Goal: Navigation & Orientation: Go to known website

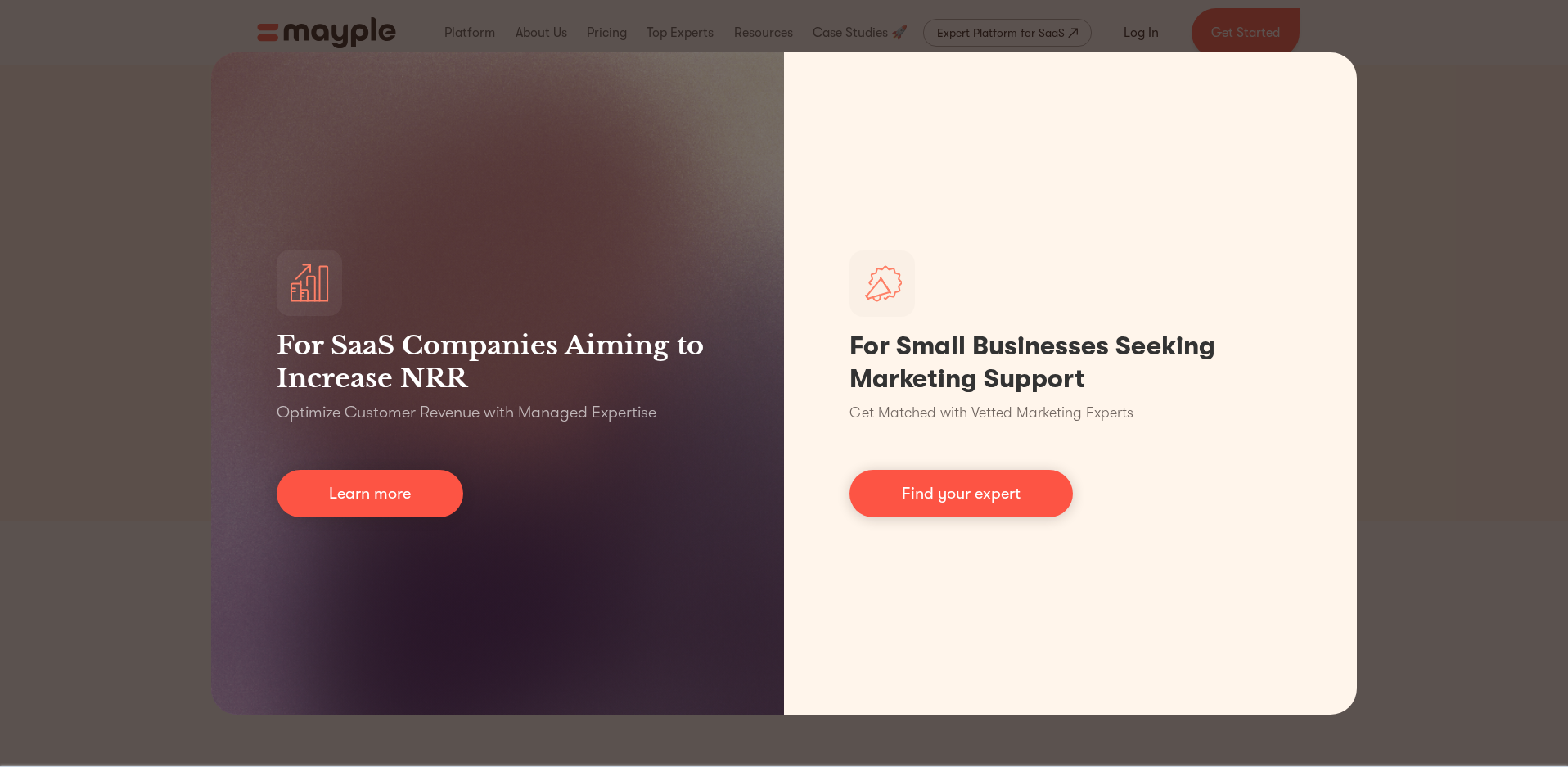
click at [1424, 284] on div "For SaaS Companies Aiming to Increase NRR Optimize Customer Revenue with Manage…" at bounding box center [784, 384] width 1568 height 767
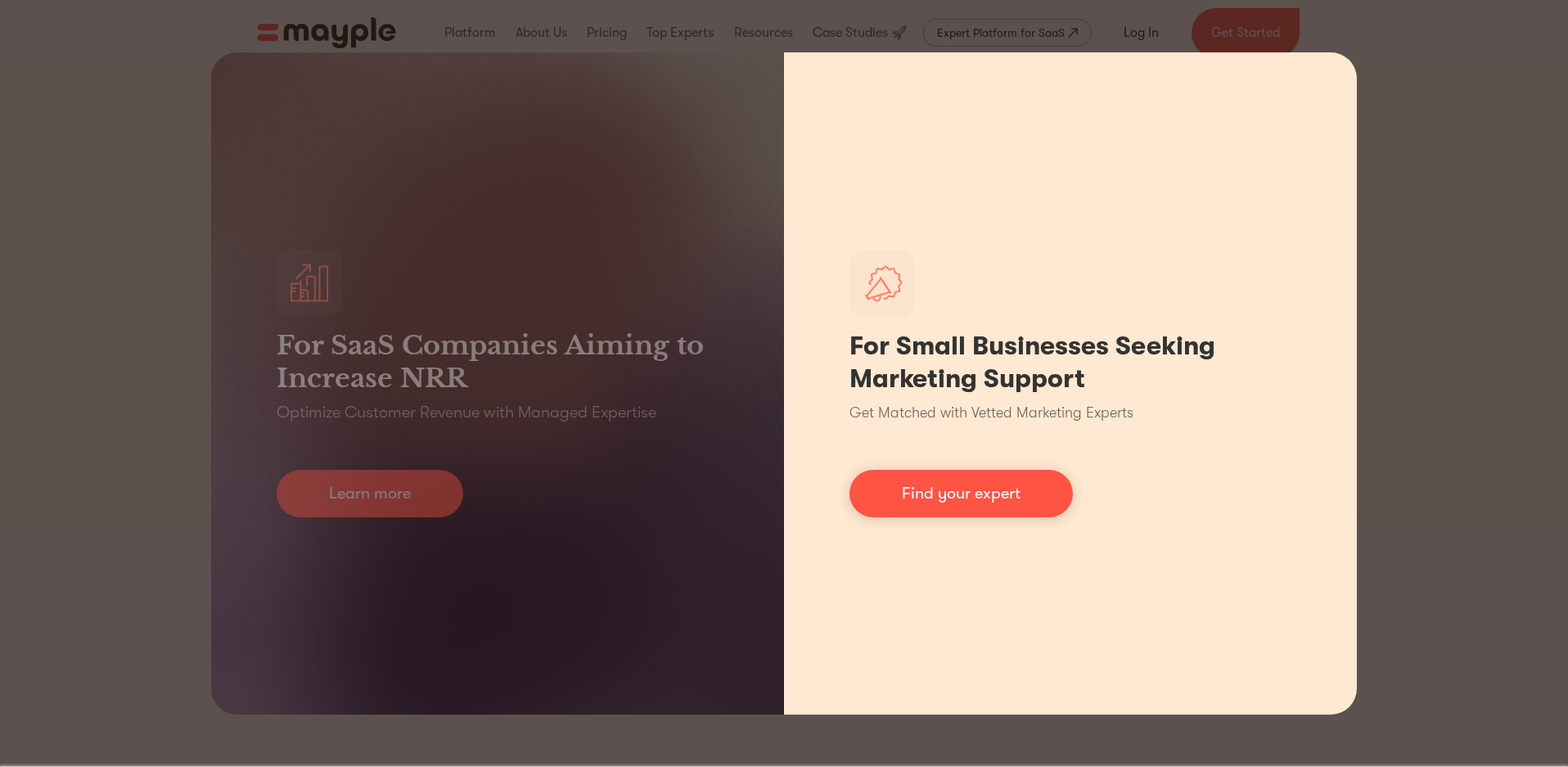
click at [1282, 174] on div "For Small Businesses Seeking Marketing Support Get Matched with Vetted Marketin…" at bounding box center [1070, 384] width 573 height 662
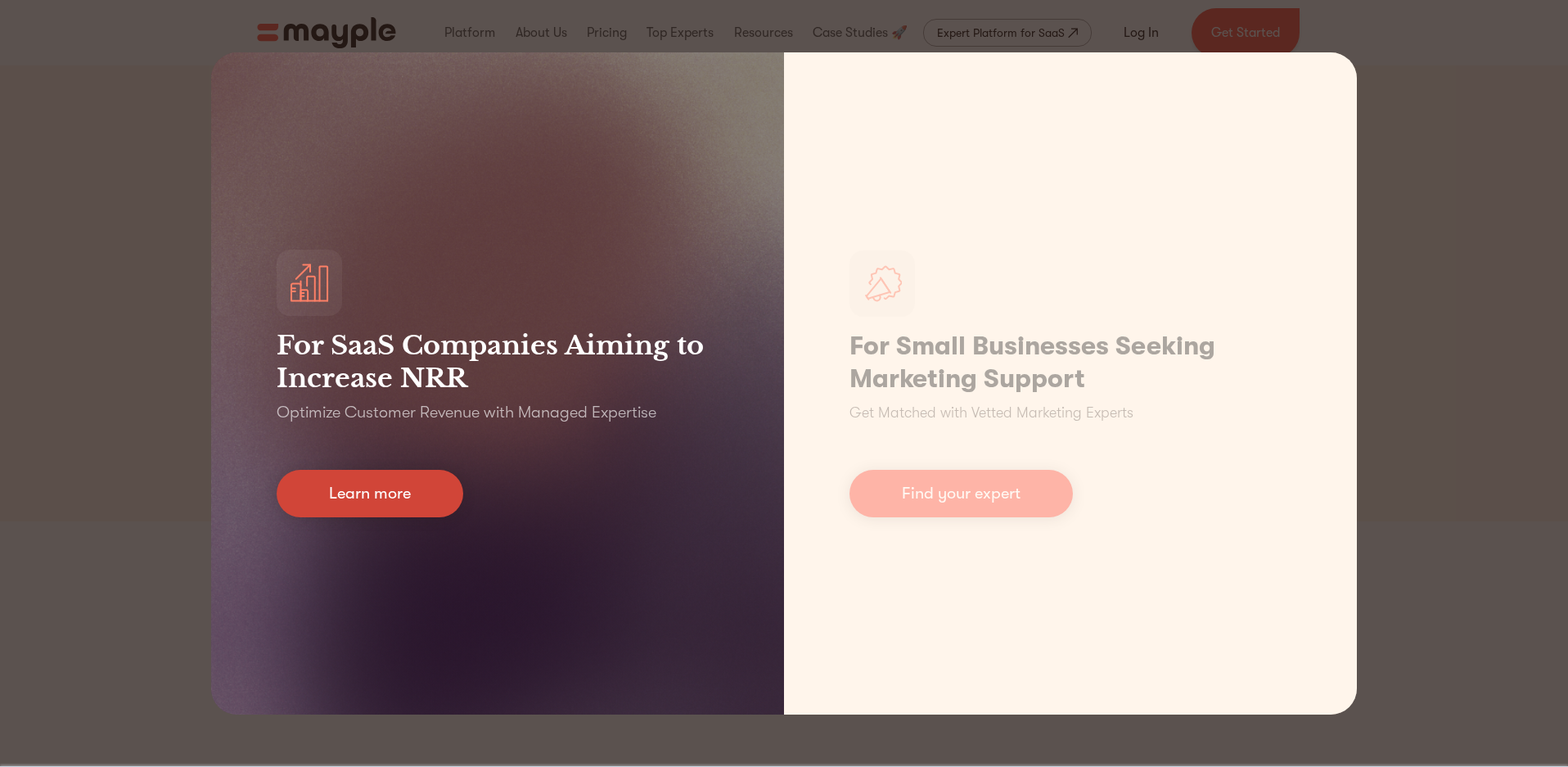
click at [389, 480] on link "Learn more" at bounding box center [369, 493] width 187 height 47
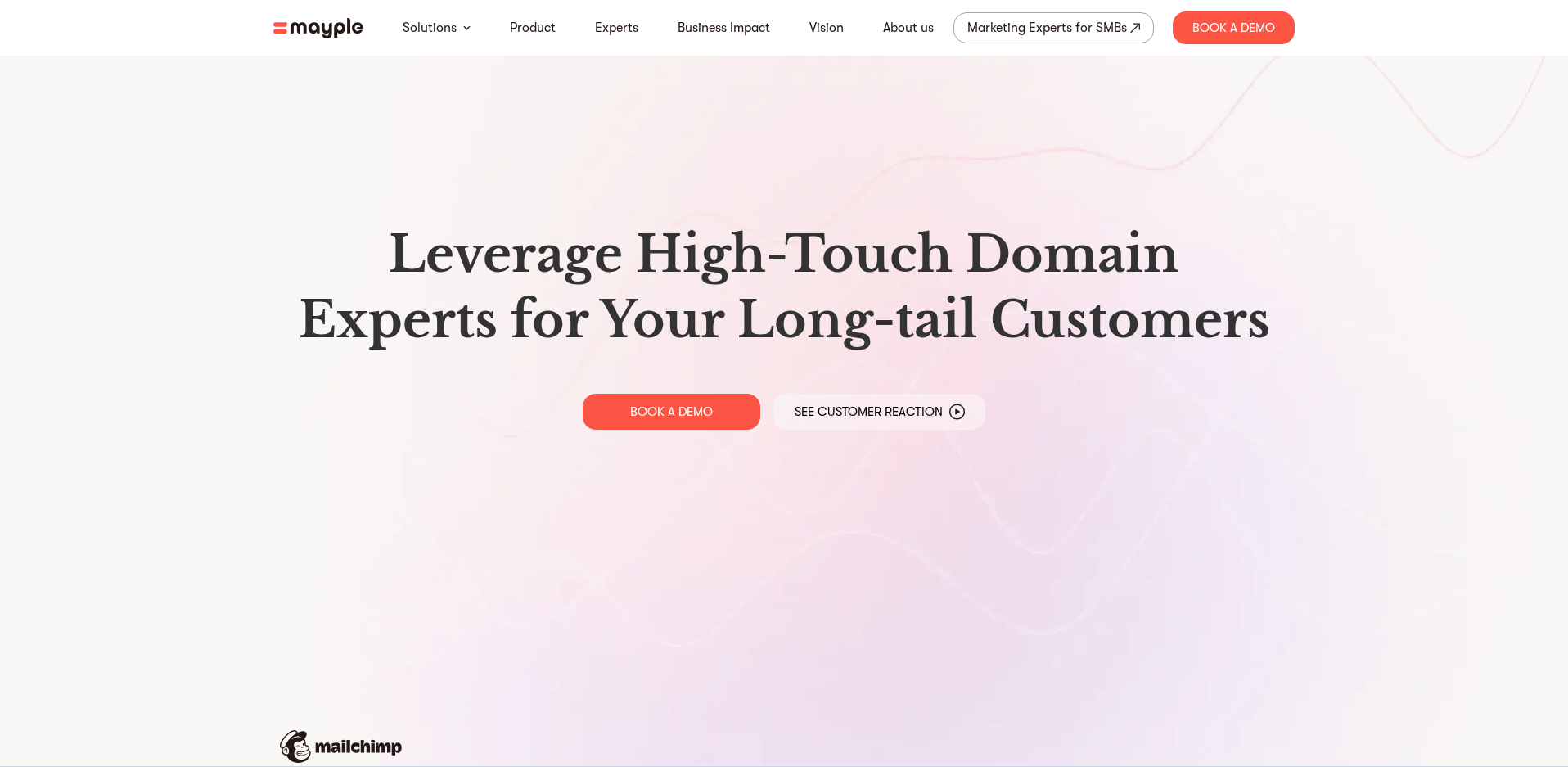
click at [331, 30] on img at bounding box center [318, 28] width 90 height 20
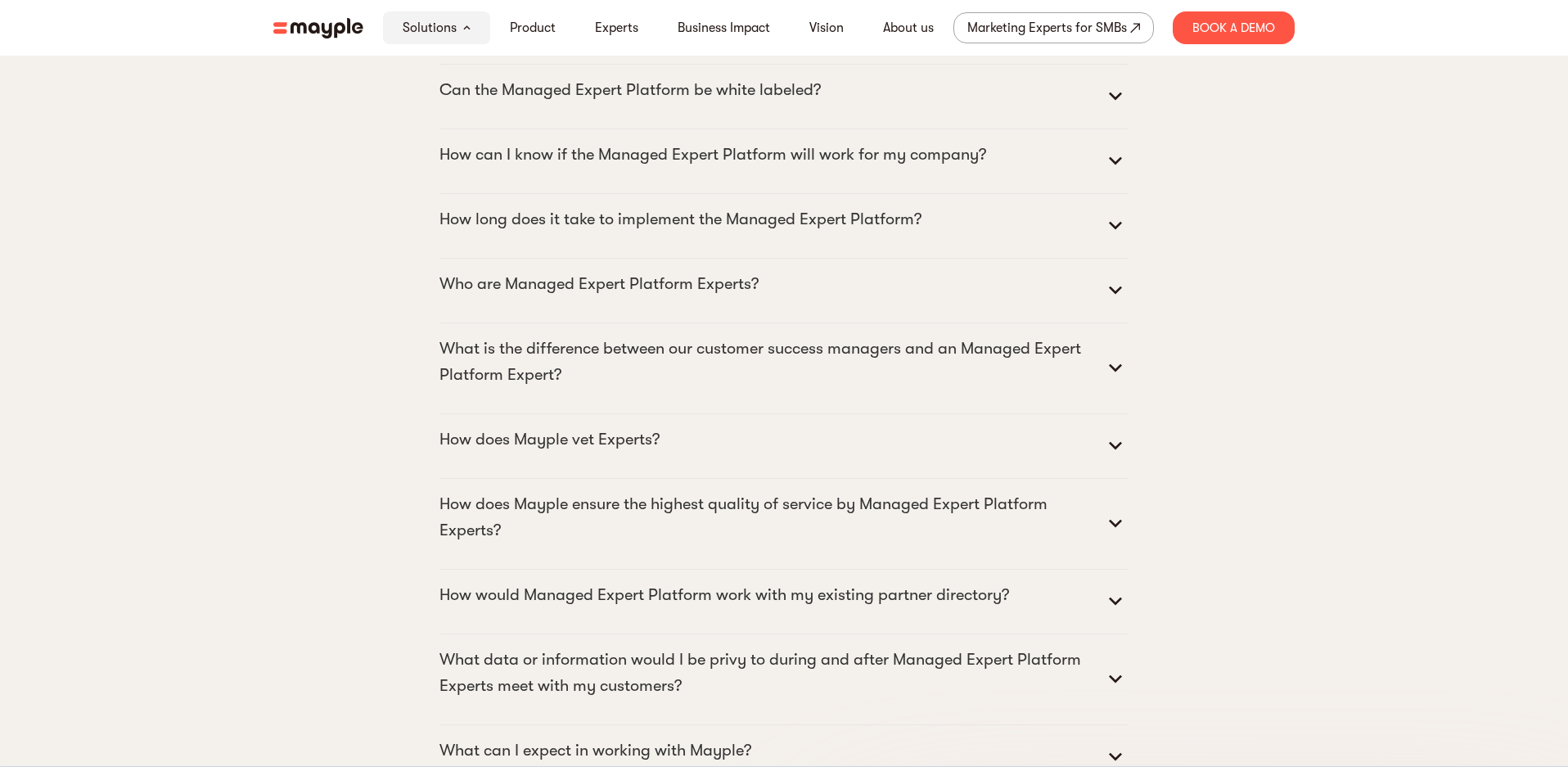
scroll to position [8403, 0]
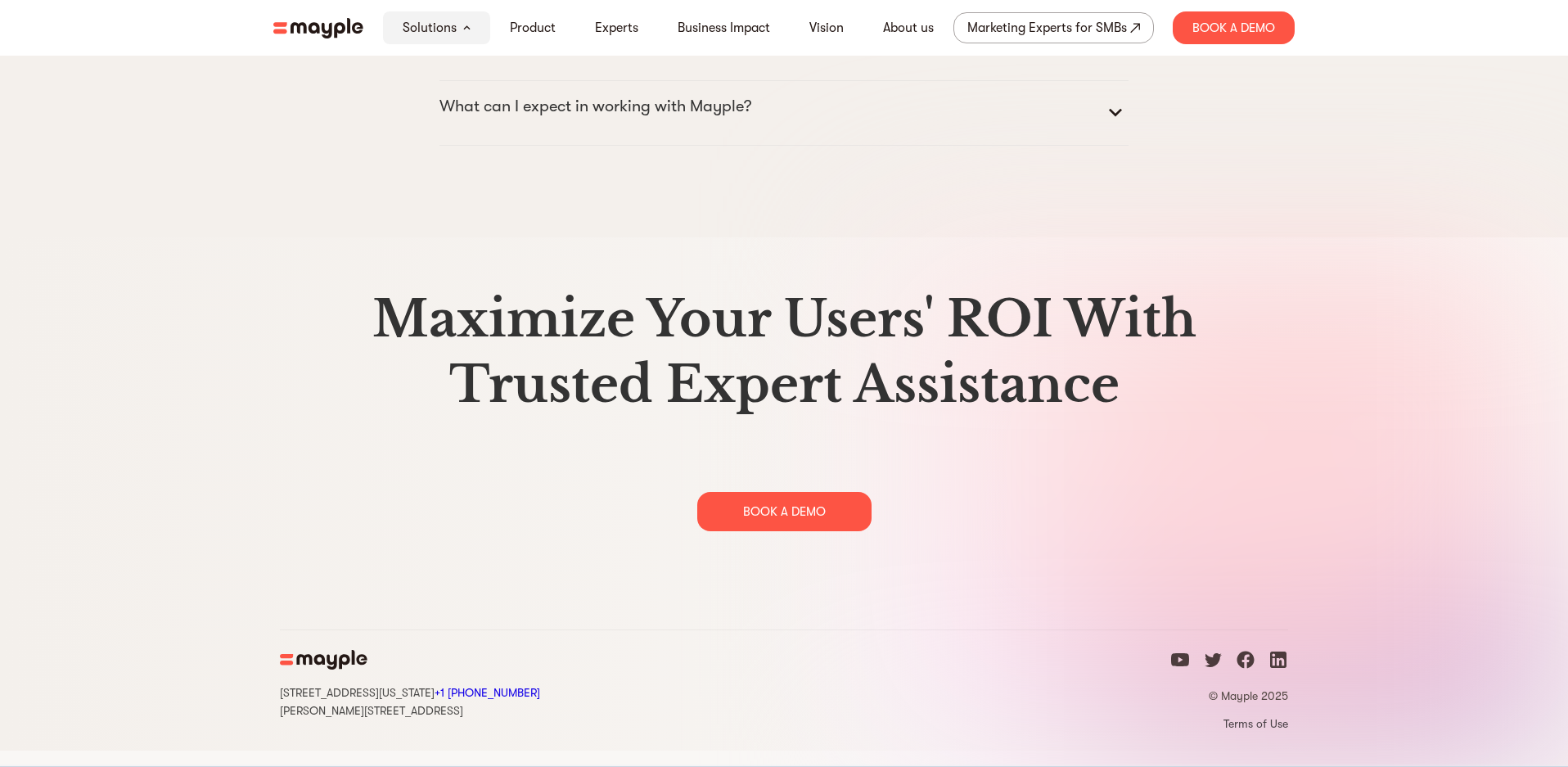
click at [1244, 669] on icon "facebook icon" at bounding box center [1246, 660] width 17 height 17
